Goal: Task Accomplishment & Management: Manage account settings

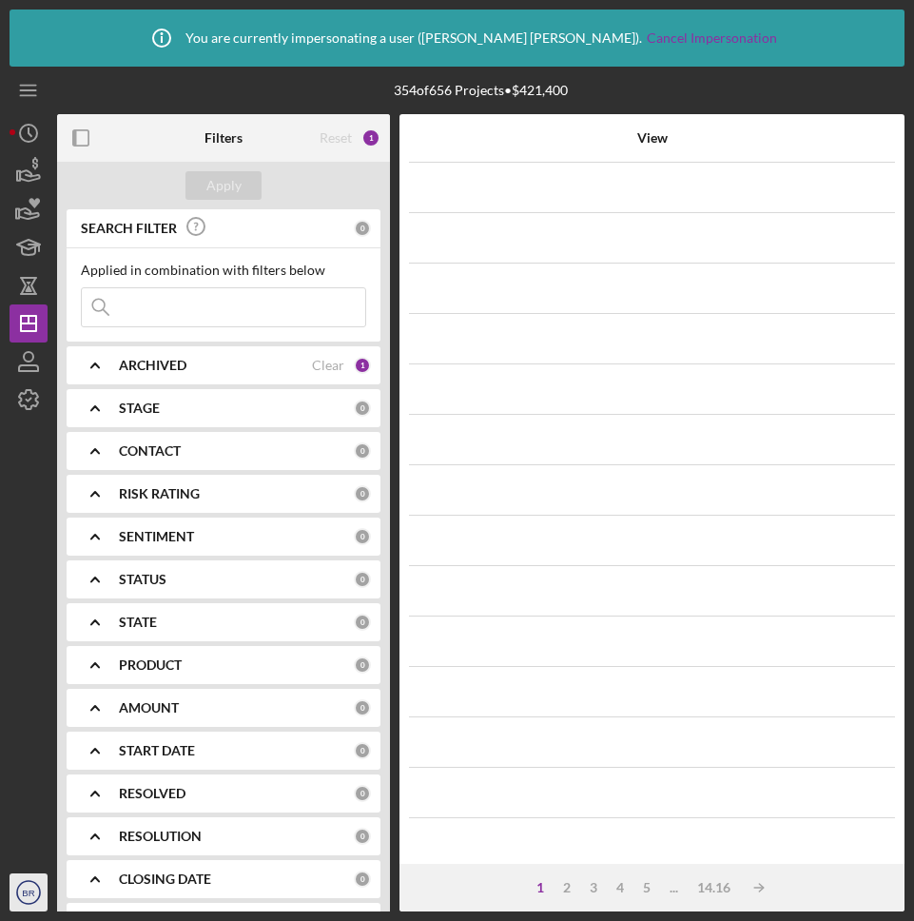
click at [25, 898] on icon "BR" at bounding box center [29, 893] width 38 height 48
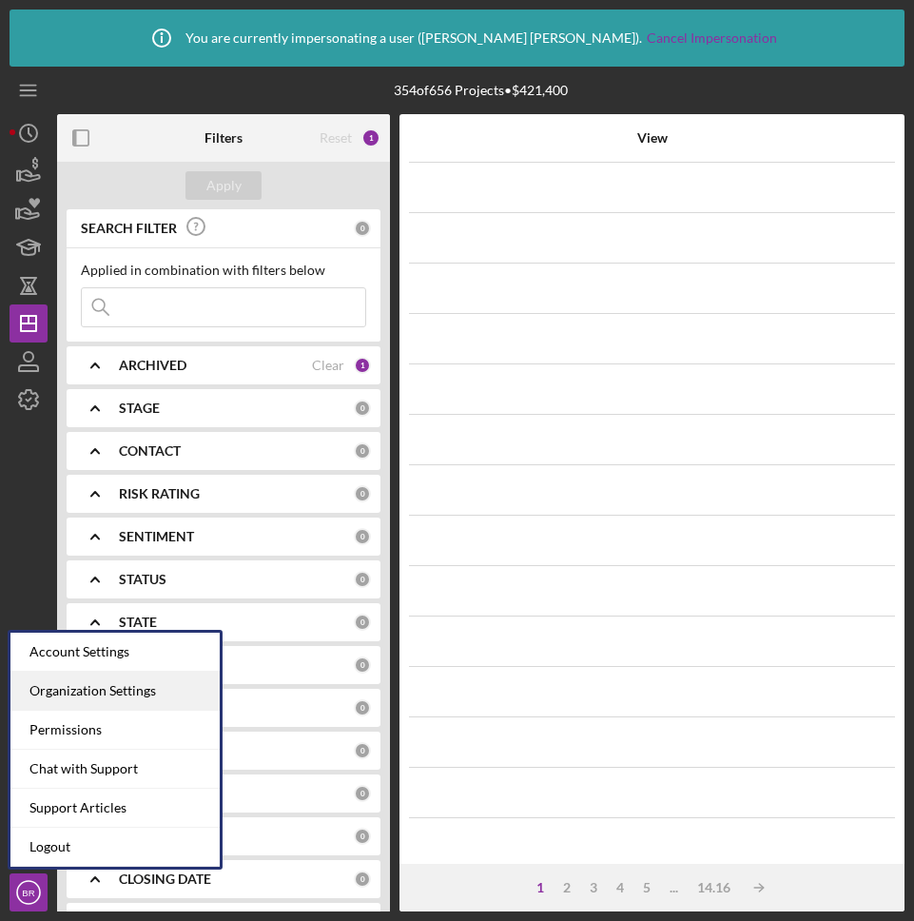
click at [120, 681] on div "Organization Settings" at bounding box center [114, 691] width 209 height 39
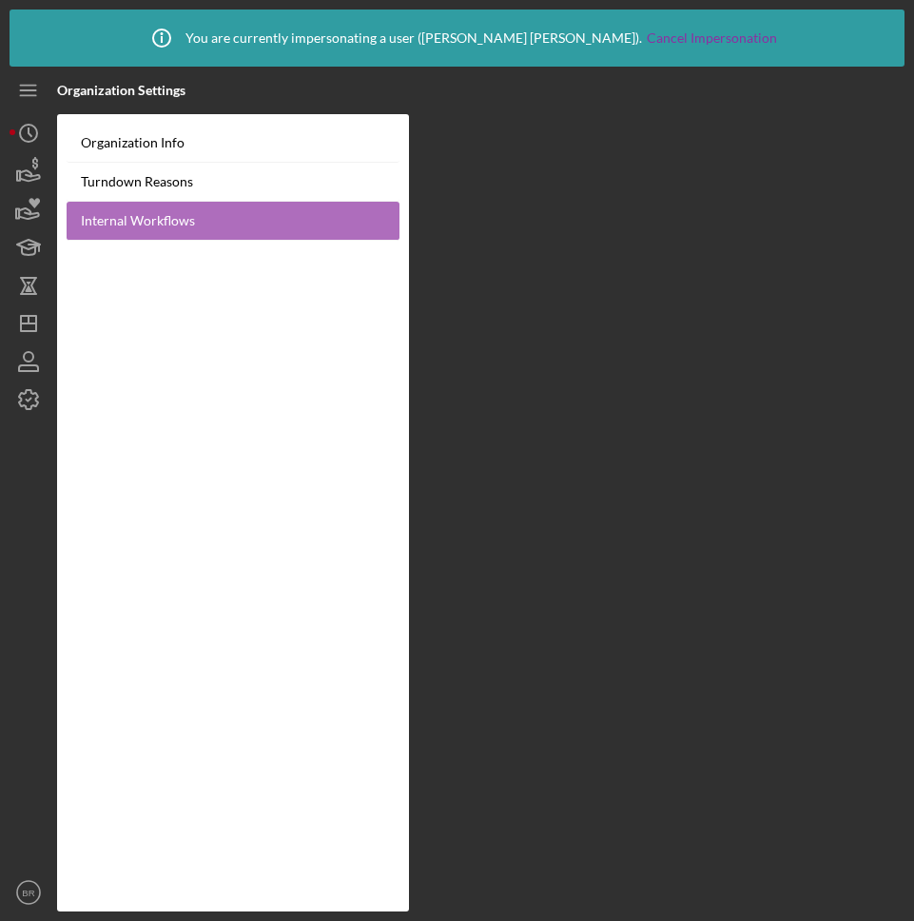
click at [122, 226] on link "Internal Workflows" at bounding box center [233, 221] width 333 height 39
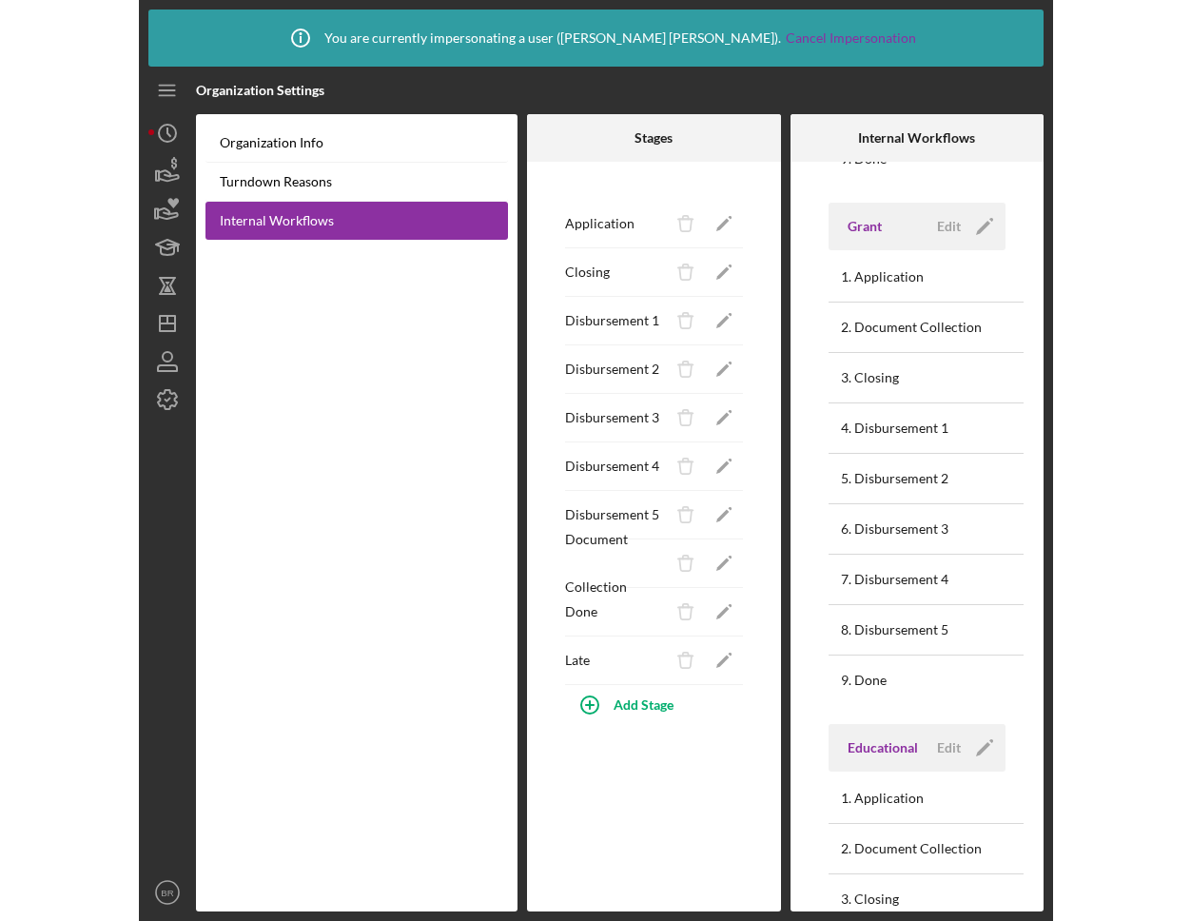
scroll to position [515, 0]
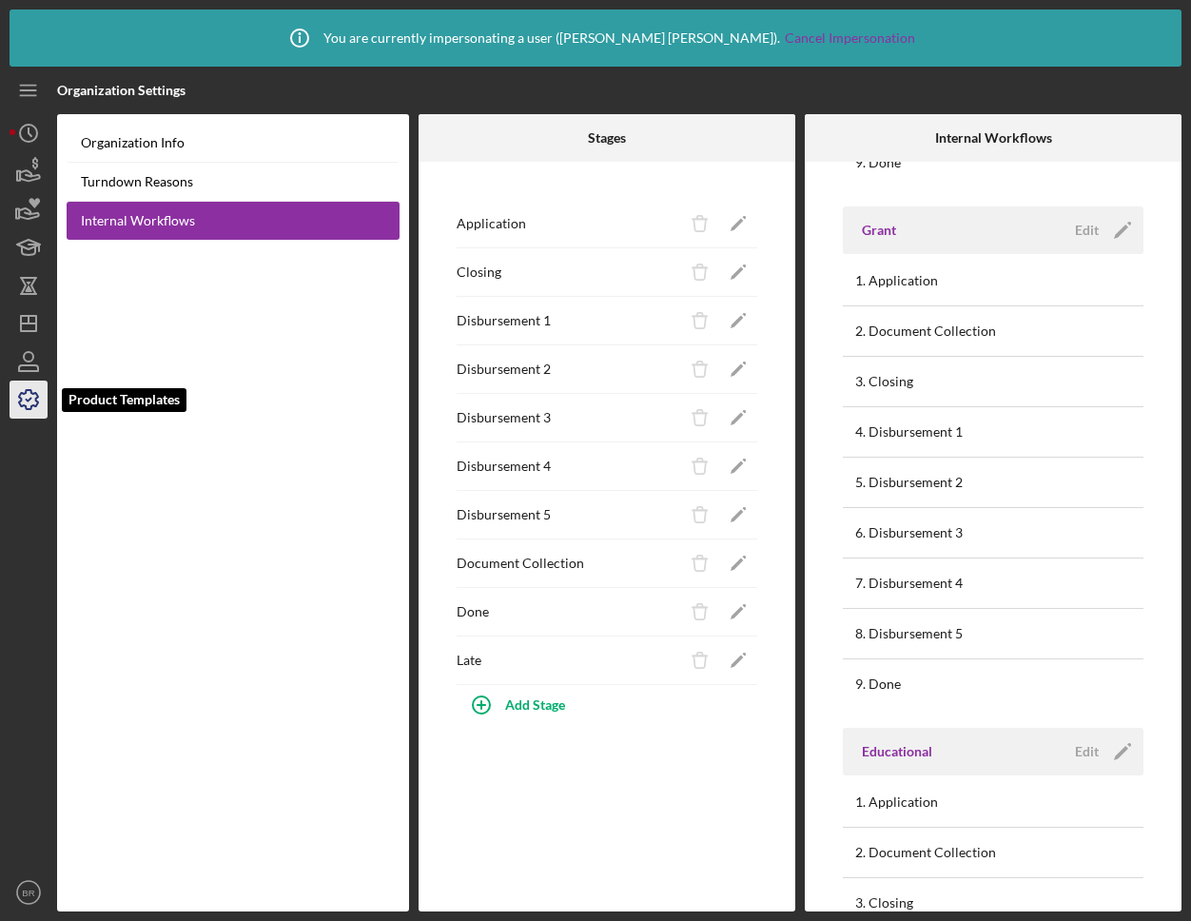
click at [29, 408] on icon "button" at bounding box center [28, 399] width 19 height 19
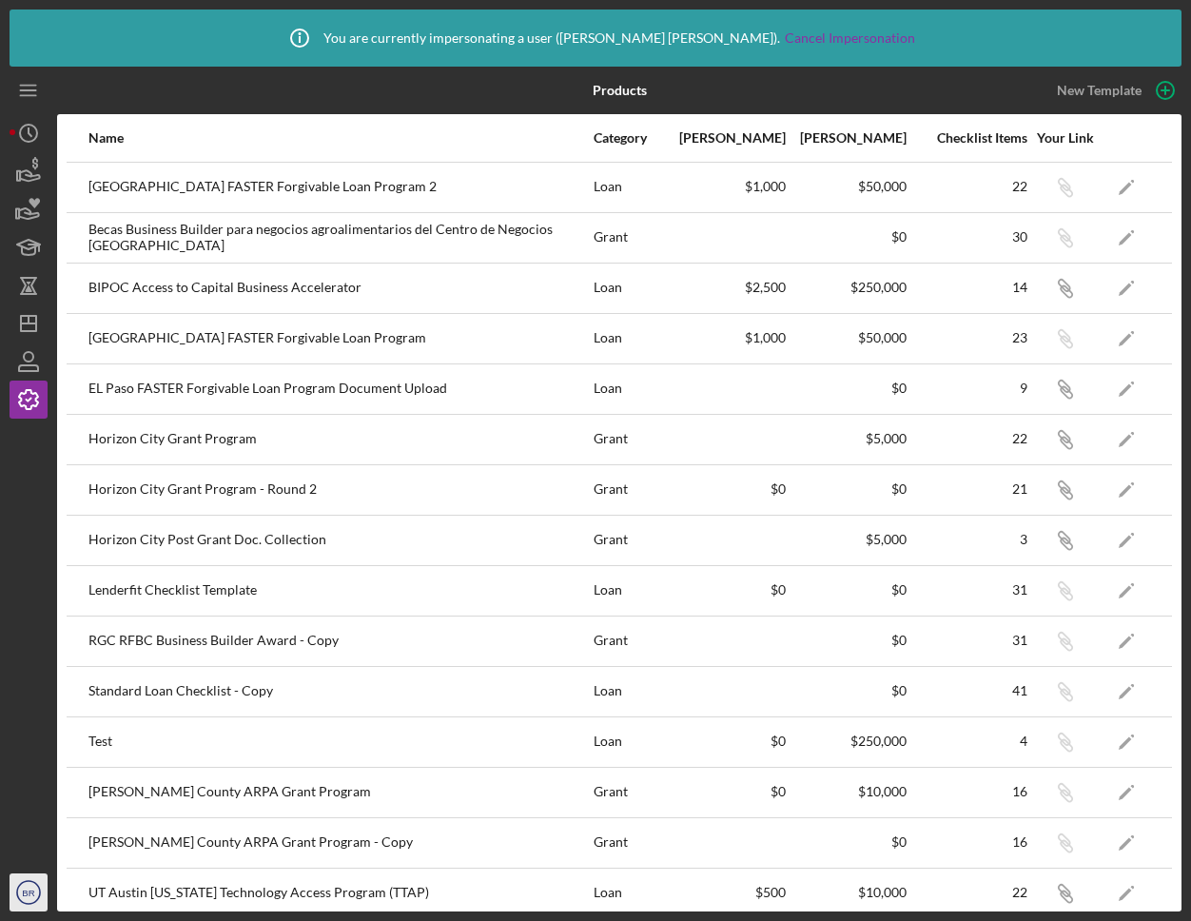
click at [21, 886] on icon "BR" at bounding box center [29, 893] width 38 height 48
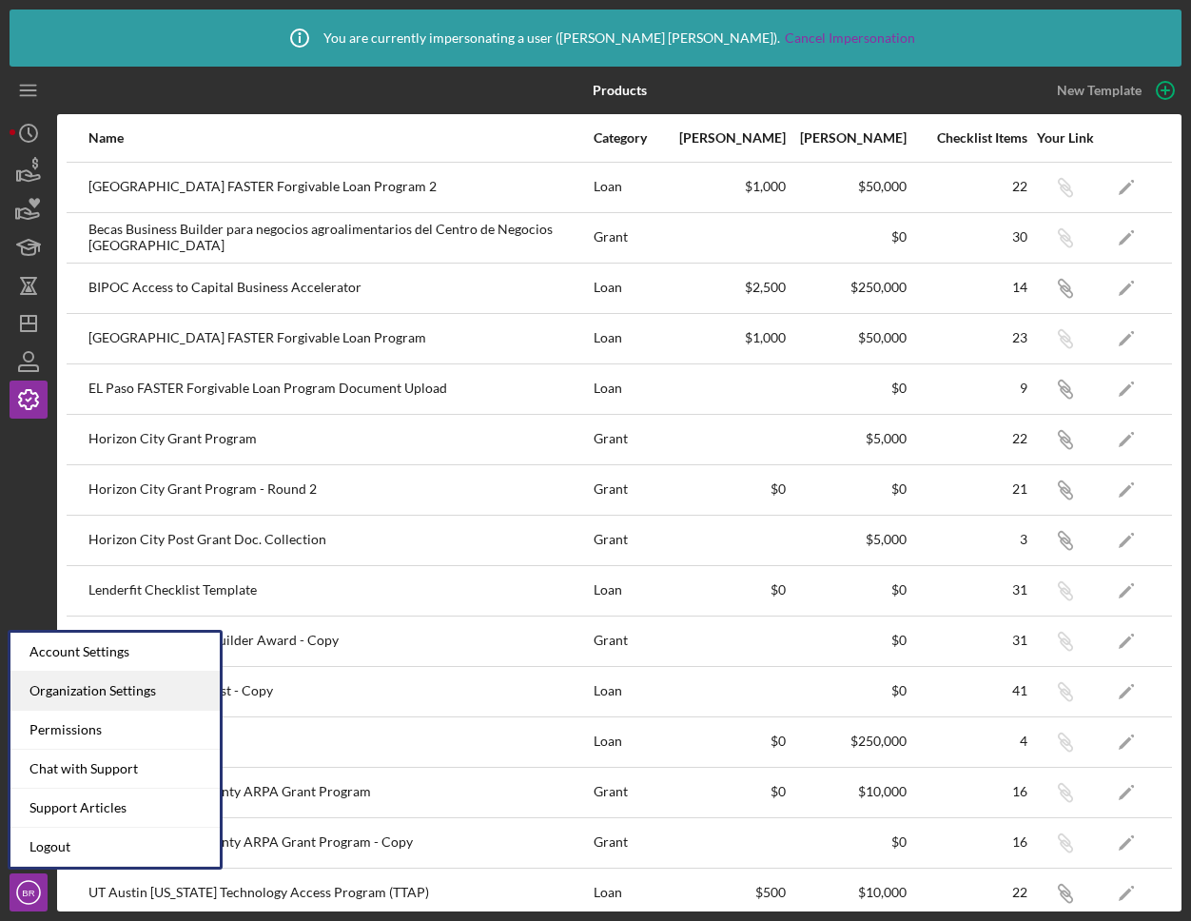
click at [95, 686] on div "Organization Settings" at bounding box center [114, 691] width 209 height 39
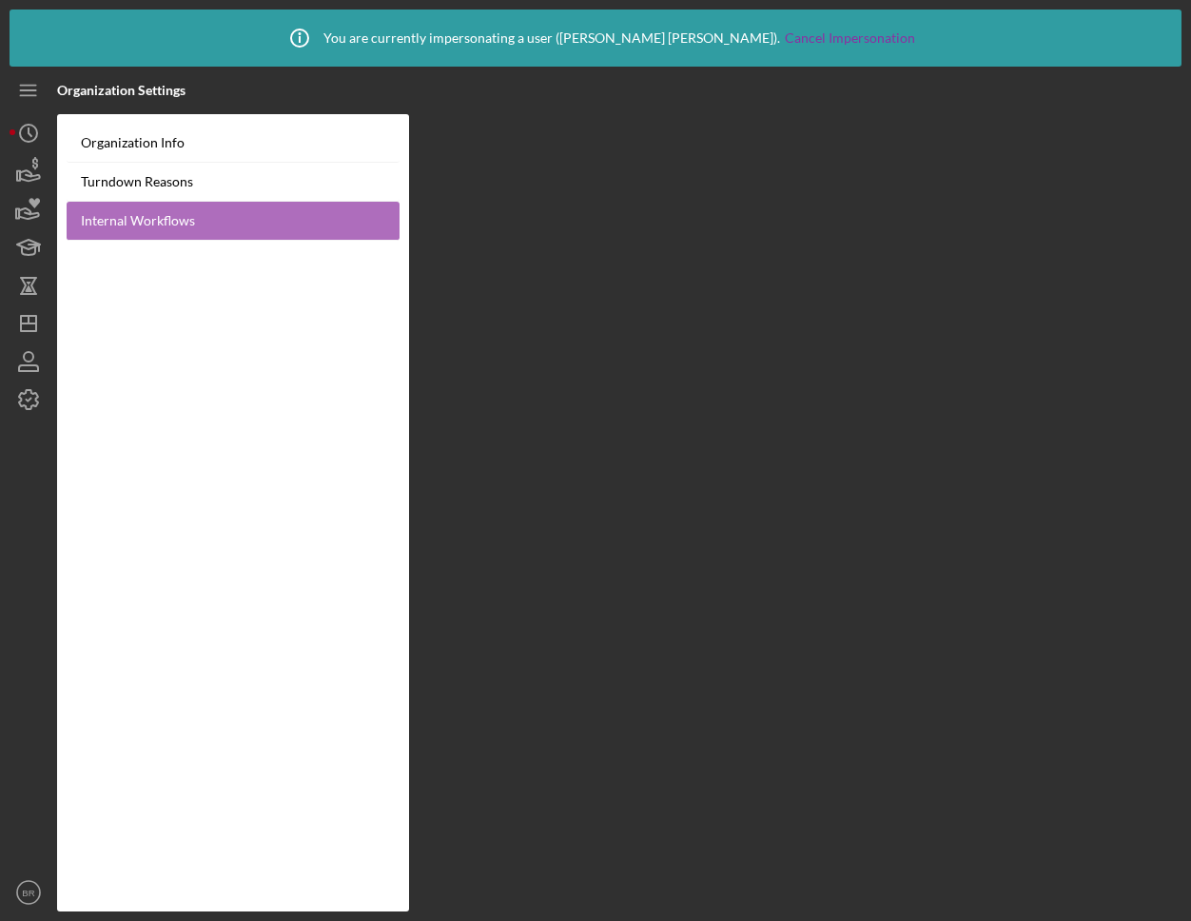
click at [174, 231] on link "Internal Workflows" at bounding box center [233, 221] width 333 height 39
